Goal: Information Seeking & Learning: Find specific fact

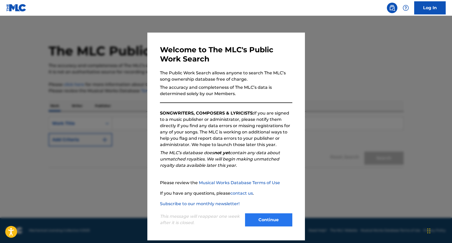
click at [269, 220] on button "Continue" at bounding box center [268, 219] width 47 height 13
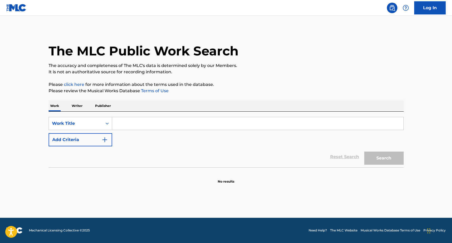
click at [71, 104] on p "Writer" at bounding box center [77, 105] width 14 height 11
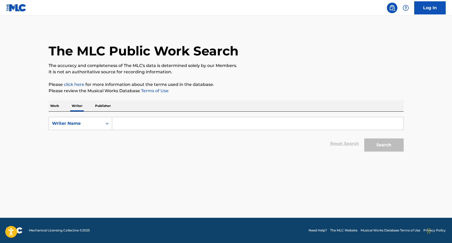
click at [143, 123] on input "Search Form" at bounding box center [257, 123] width 291 height 13
type input "[PERSON_NAME]"
click at [390, 143] on button "Search" at bounding box center [383, 144] width 39 height 13
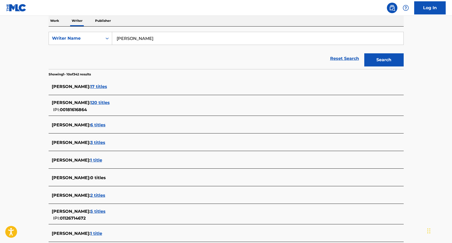
scroll to position [87, 0]
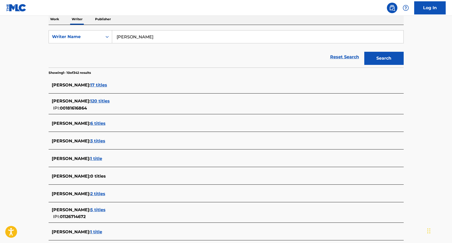
click at [92, 140] on span "3 titles" at bounding box center [97, 140] width 15 height 5
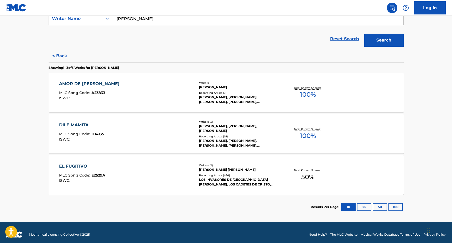
scroll to position [107, 0]
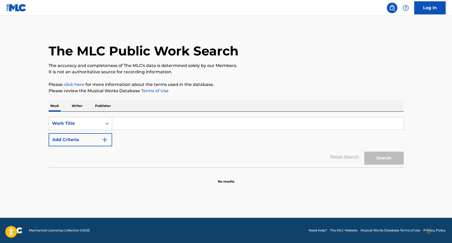
click at [77, 105] on p "Writer" at bounding box center [77, 105] width 14 height 11
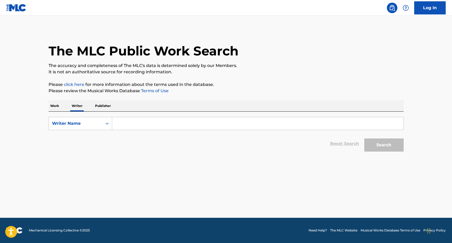
click at [169, 124] on input "Search Form" at bounding box center [257, 123] width 291 height 13
click at [377, 144] on button "Search" at bounding box center [383, 144] width 39 height 13
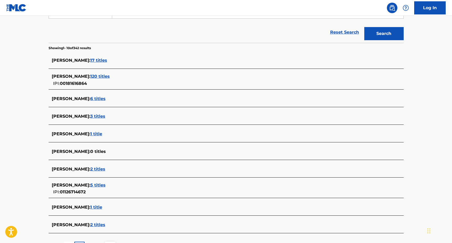
scroll to position [113, 0]
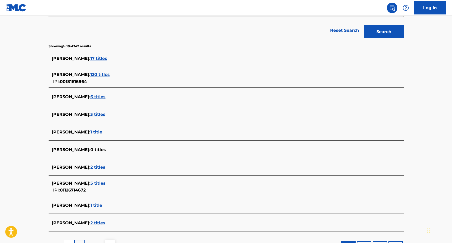
click at [90, 169] on span "2 titles" at bounding box center [97, 167] width 15 height 5
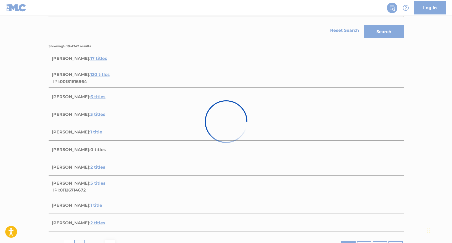
scroll to position [68, 0]
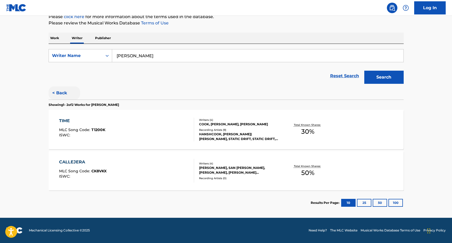
click at [61, 94] on button "< Back" at bounding box center [65, 92] width 32 height 13
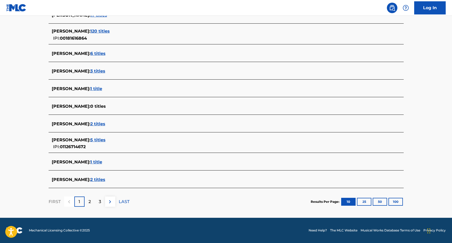
scroll to position [156, 0]
click at [87, 202] on div "2" at bounding box center [90, 201] width 10 height 10
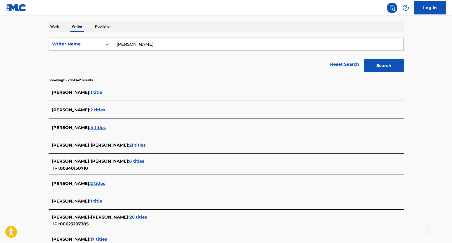
scroll to position [80, 0]
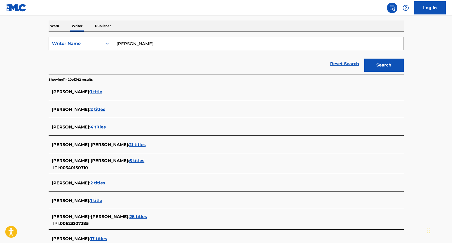
click at [122, 46] on input "[PERSON_NAME]" at bounding box center [257, 43] width 291 height 13
click at [121, 41] on input "[PERSON_NAME]" at bounding box center [257, 43] width 291 height 13
type input "[PERSON_NAME]"
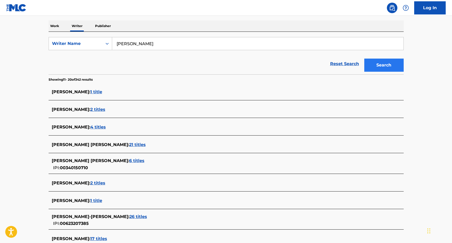
click at [375, 64] on button "Search" at bounding box center [383, 65] width 39 height 13
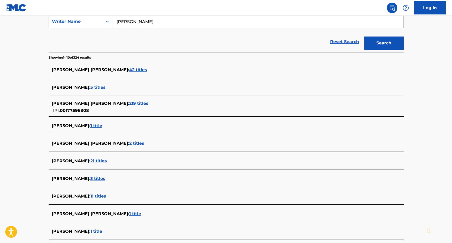
scroll to position [97, 0]
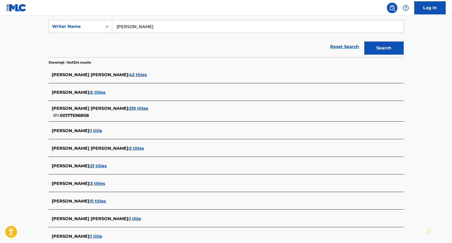
click at [121, 111] on div "[PERSON_NAME] [PERSON_NAME] : 219 titles" at bounding box center [219, 108] width 335 height 6
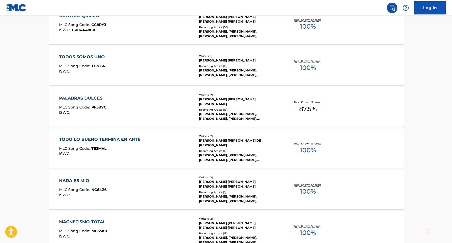
scroll to position [343, 0]
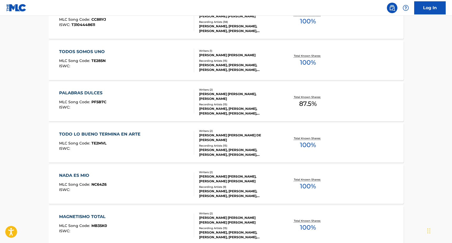
click at [125, 134] on div "TODO LO BUENO TERMINA EN ARTE" at bounding box center [101, 134] width 84 height 6
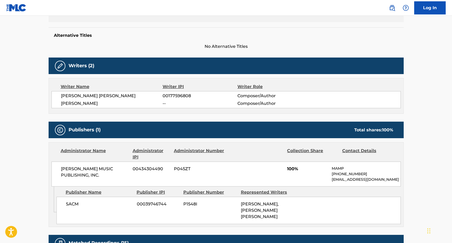
scroll to position [132, 0]
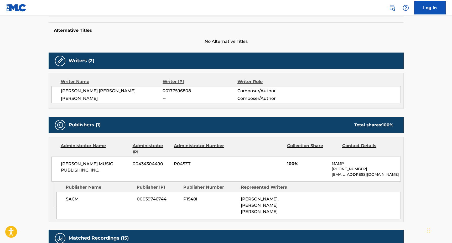
drag, startPoint x: 60, startPoint y: 163, endPoint x: 105, endPoint y: 172, distance: 45.8
click at [105, 172] on div "[PERSON_NAME] MUSIC PUBLISHING, INC. 00434304490 P045ZT 100% MAMP [PHONE_NUMBER…" at bounding box center [225, 168] width 349 height 25
copy span "[PERSON_NAME] MUSIC PUBLISHING, INC."
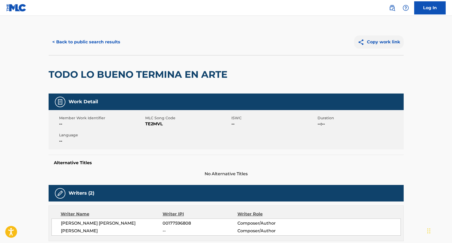
scroll to position [0, 0]
click at [109, 43] on button "< Back to public search results" at bounding box center [86, 41] width 75 height 13
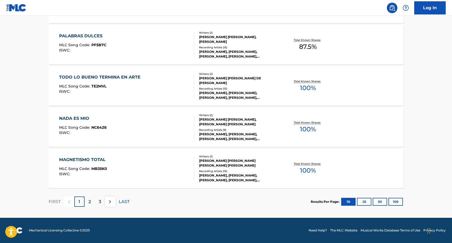
scroll to position [400, 0]
click at [90, 202] on p "2" at bounding box center [89, 201] width 2 height 6
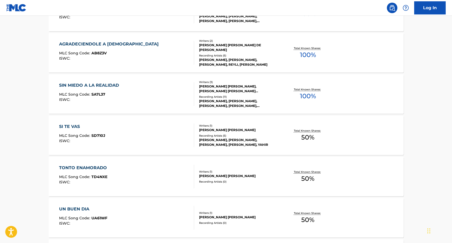
scroll to position [212, 0]
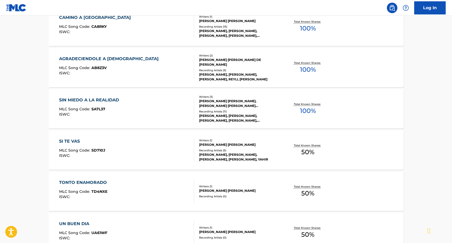
click at [113, 101] on div "SIN MIEDO A LA REALIDAD" at bounding box center [90, 100] width 62 height 6
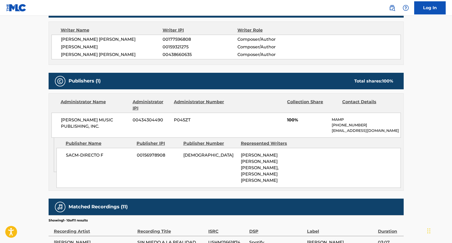
scroll to position [186, 0]
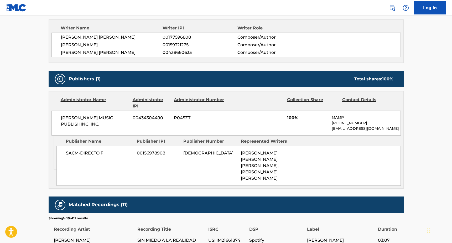
drag, startPoint x: 104, startPoint y: 129, endPoint x: 63, endPoint y: 116, distance: 43.8
click at [63, 116] on div "[PERSON_NAME] MUSIC PUBLISHING, INC. 00434304490 P045ZT 100% MAMP [PHONE_NUMBER…" at bounding box center [225, 123] width 349 height 25
click at [59, 116] on div "[PERSON_NAME] MUSIC PUBLISHING, INC. 00434304490 P045ZT 100% MAMP [PHONE_NUMBER…" at bounding box center [225, 123] width 349 height 25
drag, startPoint x: 59, startPoint y: 116, endPoint x: 97, endPoint y: 124, distance: 38.8
click at [97, 124] on div "[PERSON_NAME] MUSIC PUBLISHING, INC. 00434304490 P045ZT 100% MAMP [PHONE_NUMBER…" at bounding box center [225, 123] width 349 height 25
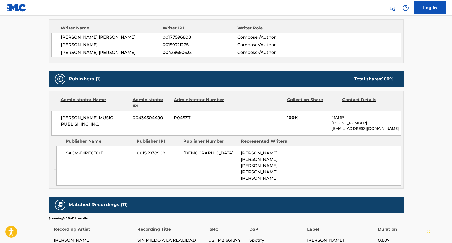
copy span "[PERSON_NAME] MUSIC PUBLISHING, INC."
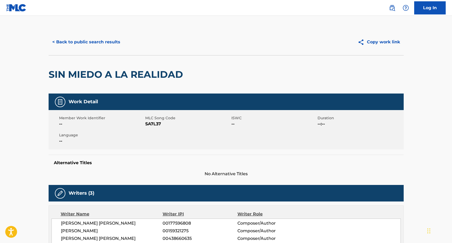
scroll to position [0, 0]
click at [101, 45] on button "< Back to public search results" at bounding box center [86, 41] width 75 height 13
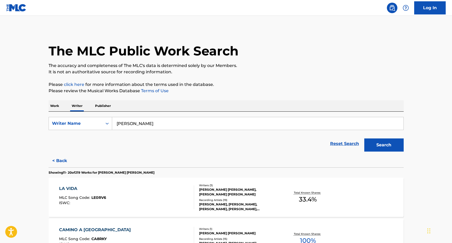
click at [148, 122] on input "[PERSON_NAME]" at bounding box center [257, 123] width 291 height 13
type input "a"
type input "[PERSON_NAME]"
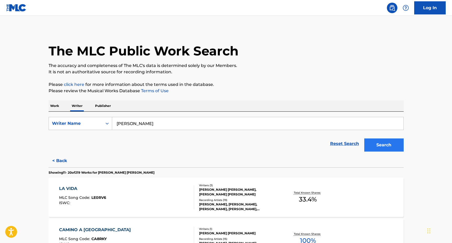
click at [385, 143] on button "Search" at bounding box center [383, 144] width 39 height 13
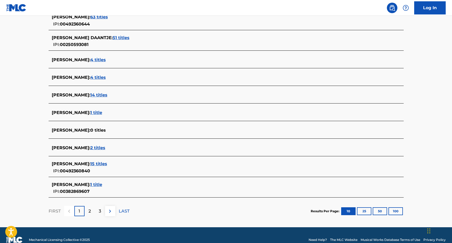
scroll to position [154, 0]
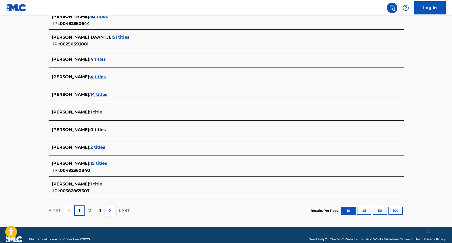
click at [107, 94] on span "14 titles" at bounding box center [98, 94] width 17 height 5
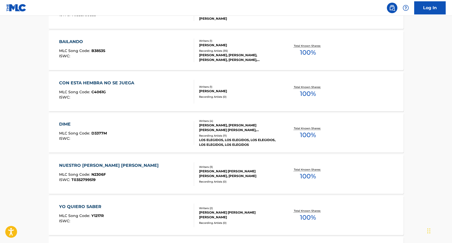
scroll to position [188, 0]
click at [144, 89] on div "CON ESTA HEMBRA NO SE JUEGA MLC Song Code : C4061G ISWC :" at bounding box center [126, 91] width 135 height 24
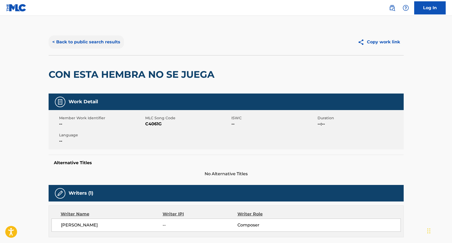
click at [92, 43] on button "< Back to public search results" at bounding box center [86, 41] width 75 height 13
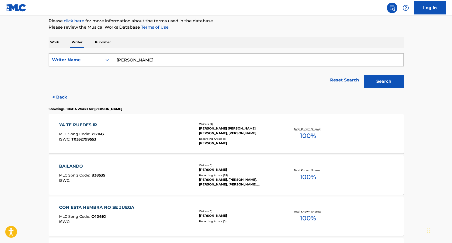
scroll to position [107, 0]
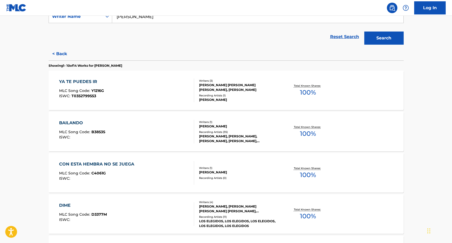
click at [85, 81] on div "YA TE PUEDES IR" at bounding box center [81, 81] width 45 height 6
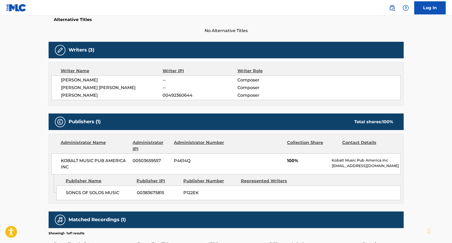
scroll to position [143, 0]
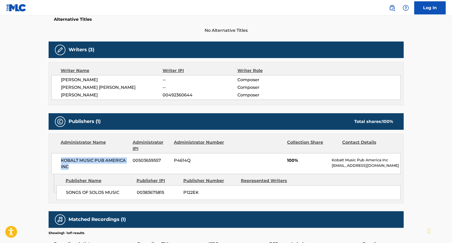
drag, startPoint x: 100, startPoint y: 167, endPoint x: 69, endPoint y: 153, distance: 33.9
click at [69, 153] on div "KOBALT MUSIC PUB AMERICA INC 00503659557 P4614Q 100% Kobalt Music Pub America I…" at bounding box center [225, 163] width 349 height 21
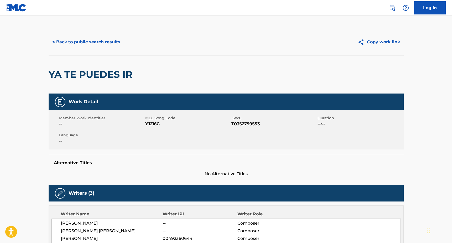
scroll to position [0, 0]
click at [107, 40] on button "< Back to public search results" at bounding box center [86, 41] width 75 height 13
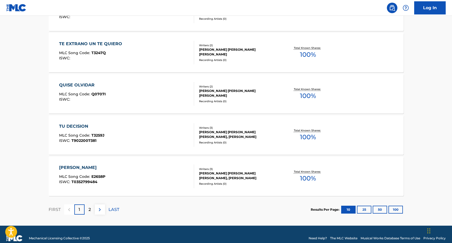
scroll to position [398, 0]
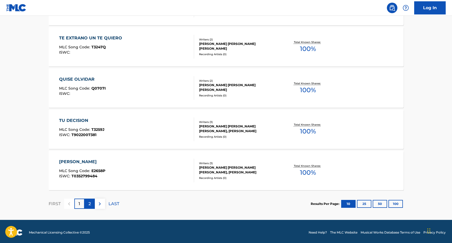
click at [88, 203] on p "2" at bounding box center [89, 204] width 2 height 6
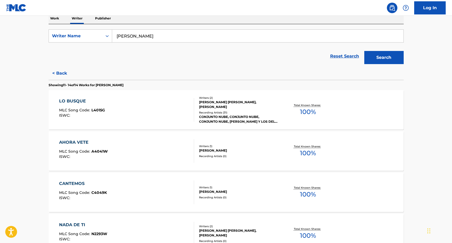
scroll to position [104, 0]
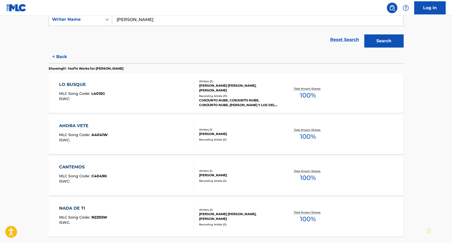
click at [83, 84] on div "LO BUSQUE" at bounding box center [82, 84] width 46 height 6
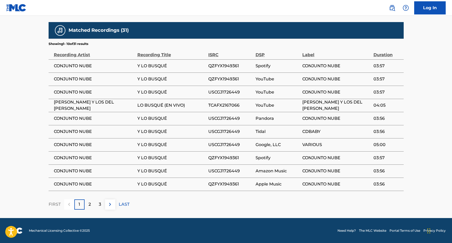
scroll to position [324, 0]
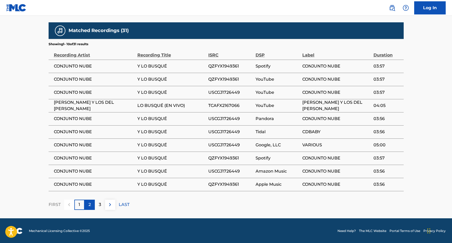
click at [89, 205] on p "2" at bounding box center [89, 204] width 2 height 6
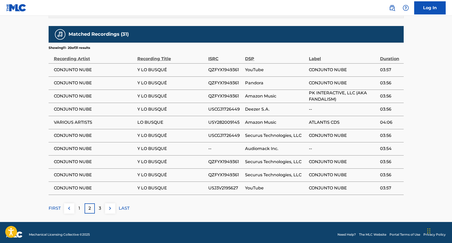
scroll to position [322, 0]
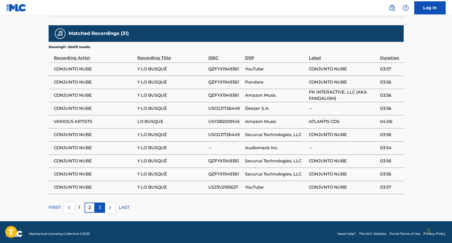
click at [101, 207] on div "3" at bounding box center [100, 207] width 10 height 10
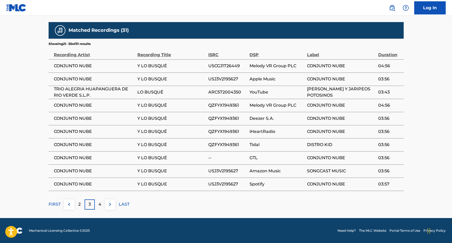
scroll to position [324, 0]
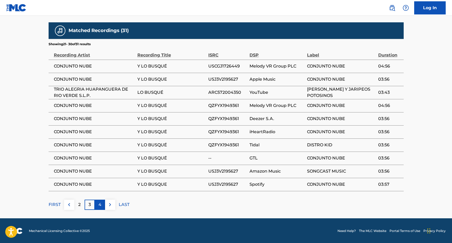
click at [102, 206] on div "4" at bounding box center [100, 205] width 10 height 10
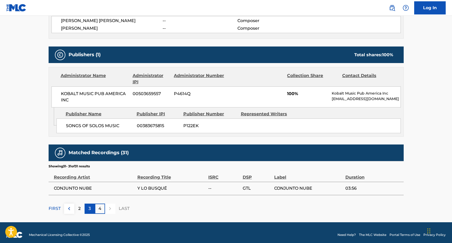
click at [91, 209] on p "3" at bounding box center [89, 208] width 2 height 6
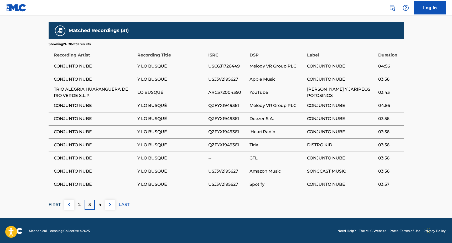
click at [57, 204] on p "FIRST" at bounding box center [55, 204] width 12 height 6
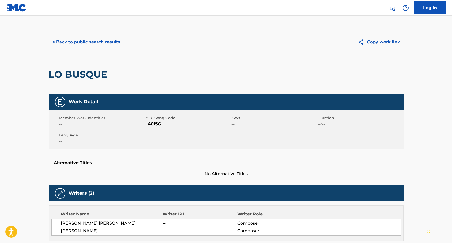
scroll to position [0, 0]
click at [96, 42] on button "< Back to public search results" at bounding box center [86, 41] width 75 height 13
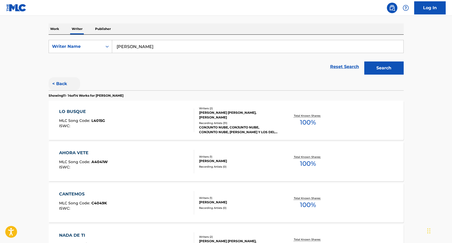
scroll to position [77, 0]
click at [59, 80] on button "< Back" at bounding box center [65, 83] width 32 height 13
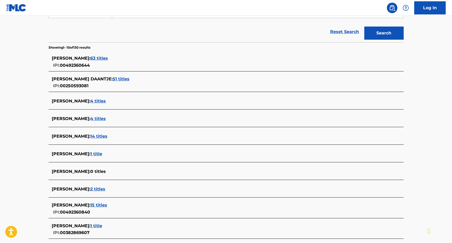
scroll to position [107, 0]
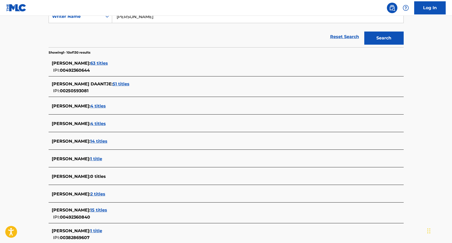
click at [108, 63] on span "63 titles" at bounding box center [99, 63] width 18 height 5
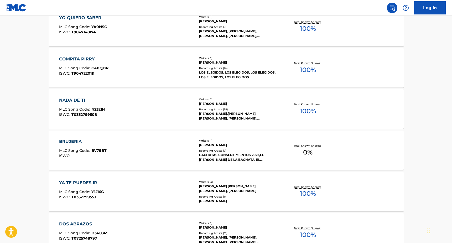
scroll to position [339, 0]
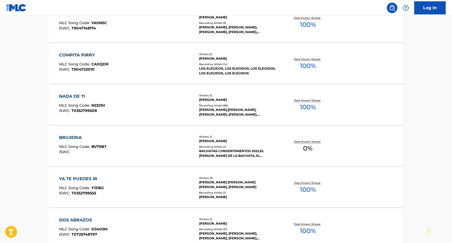
click at [81, 55] on div "COMPITA PIRRY" at bounding box center [83, 55] width 49 height 6
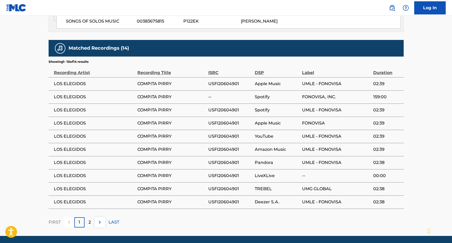
scroll to position [305, 0]
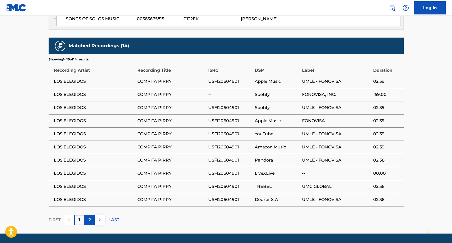
click at [91, 224] on div "2" at bounding box center [90, 220] width 10 height 10
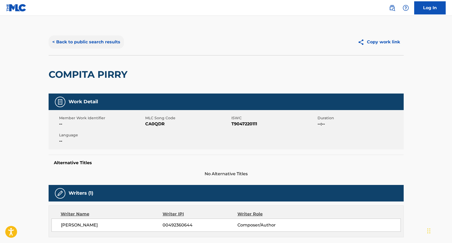
scroll to position [0, 0]
click at [81, 38] on button "< Back to public search results" at bounding box center [86, 41] width 75 height 13
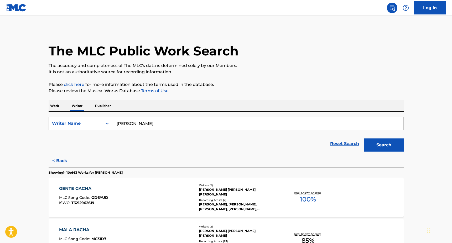
click at [133, 122] on input "[PERSON_NAME]" at bounding box center [257, 123] width 291 height 13
type input "[PERSON_NAME] [PERSON_NAME]"
click at [386, 144] on button "Search" at bounding box center [383, 144] width 39 height 13
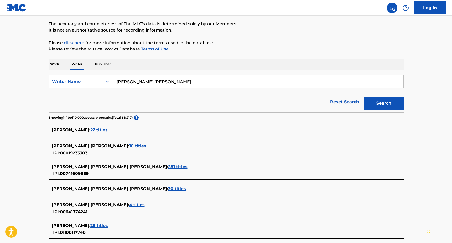
scroll to position [43, 0]
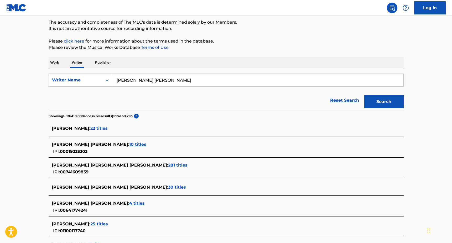
click at [129, 144] on span "10 titles" at bounding box center [137, 144] width 17 height 5
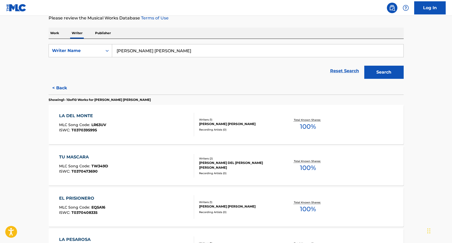
scroll to position [73, 0]
click at [179, 125] on div "LA DEL MONTE MLC Song Code : LR63UV ISWC : T0370395995" at bounding box center [126, 124] width 135 height 24
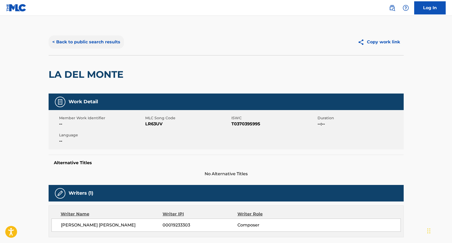
click at [77, 41] on button "< Back to public search results" at bounding box center [86, 41] width 75 height 13
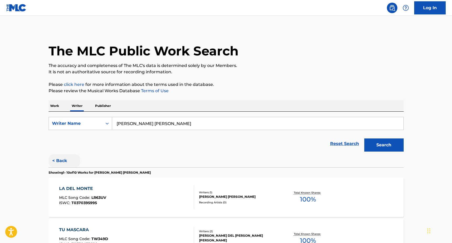
click at [64, 163] on button "< Back" at bounding box center [65, 160] width 32 height 13
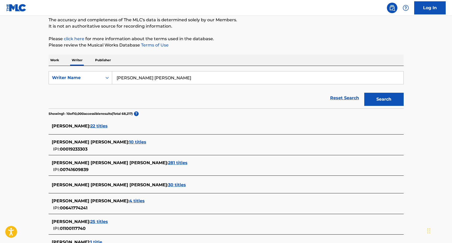
scroll to position [46, 0]
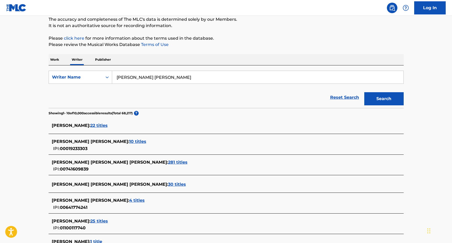
click at [168, 162] on span "281 titles" at bounding box center [177, 162] width 19 height 5
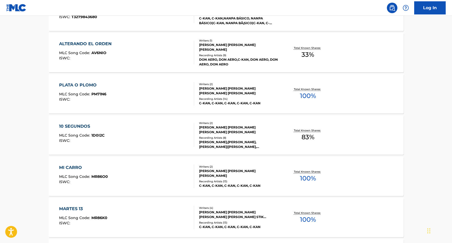
scroll to position [238, 0]
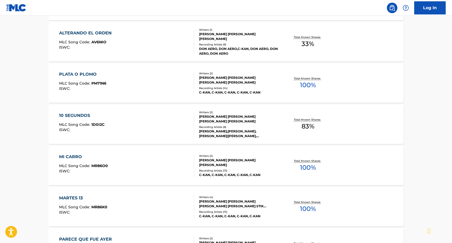
click at [89, 72] on div "PLATA O PLOMO" at bounding box center [82, 74] width 47 height 6
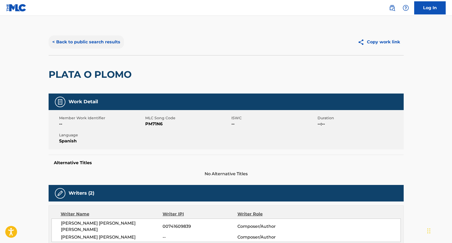
click at [81, 43] on button "< Back to public search results" at bounding box center [86, 41] width 75 height 13
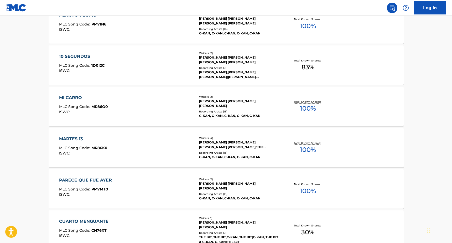
scroll to position [306, 0]
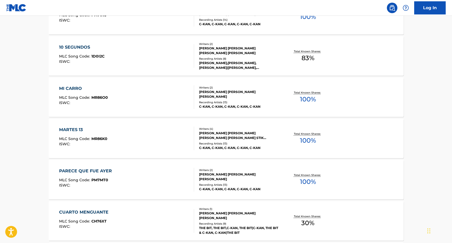
click at [181, 135] on div "MARTES 13 MLC Song Code : MR86K0 ISWC :" at bounding box center [126, 139] width 135 height 24
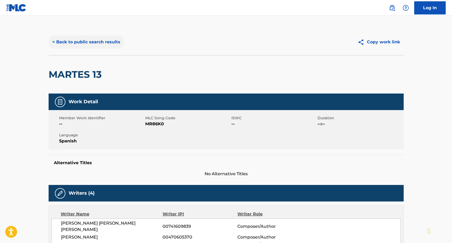
click at [76, 40] on button "< Back to public search results" at bounding box center [86, 41] width 75 height 13
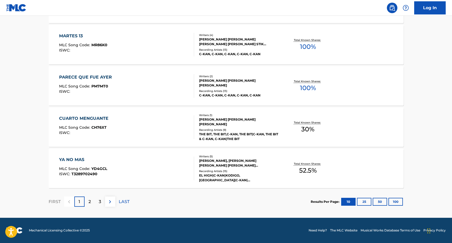
scroll to position [400, 0]
